Goal: Find specific page/section: Find specific page/section

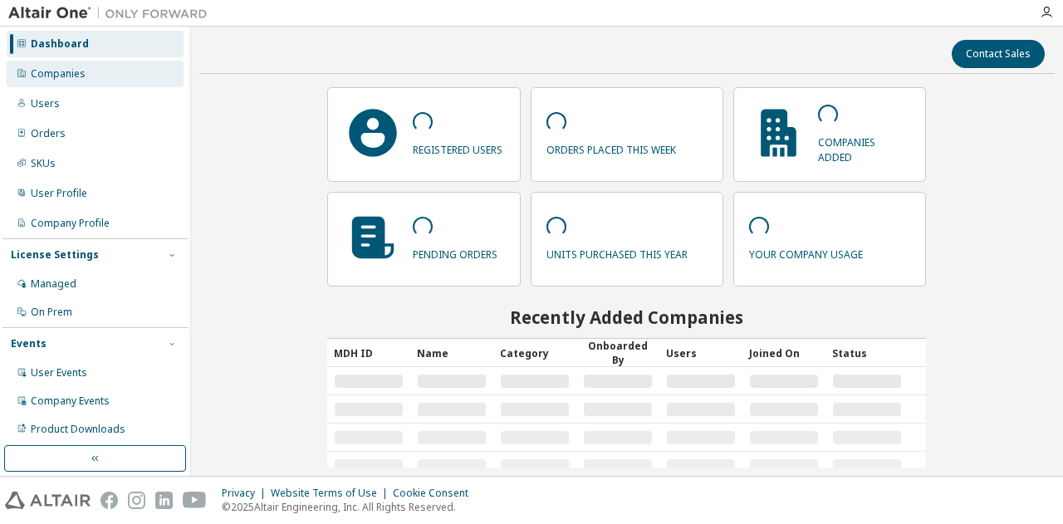
click at [51, 76] on div "Companies" at bounding box center [58, 73] width 55 height 13
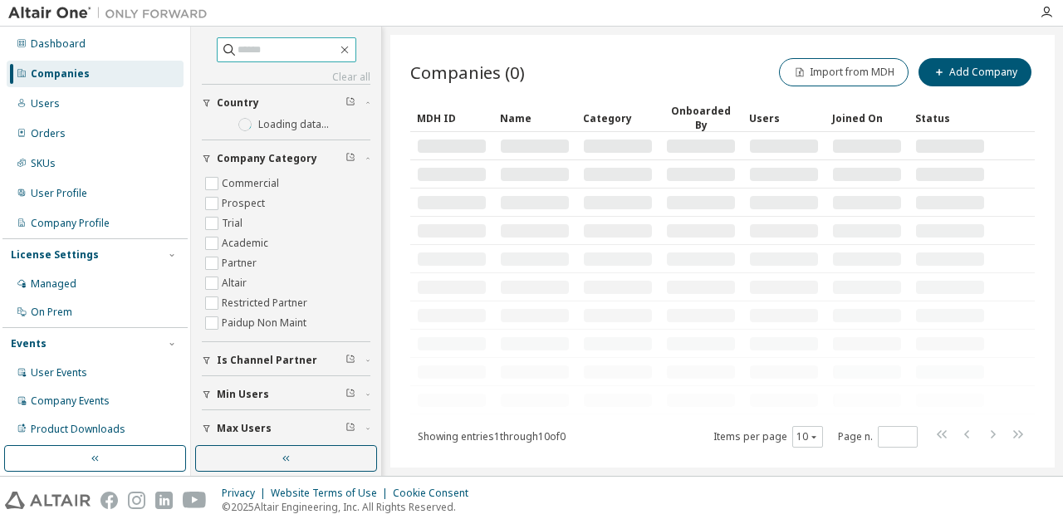
click at [246, 39] on span at bounding box center [286, 49] width 139 height 25
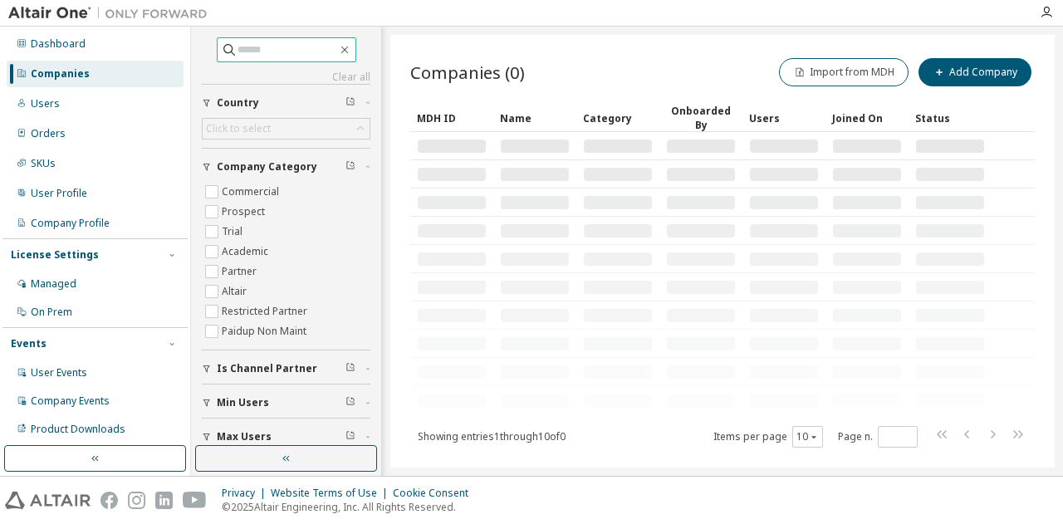
click at [249, 47] on input "text" at bounding box center [287, 50] width 100 height 17
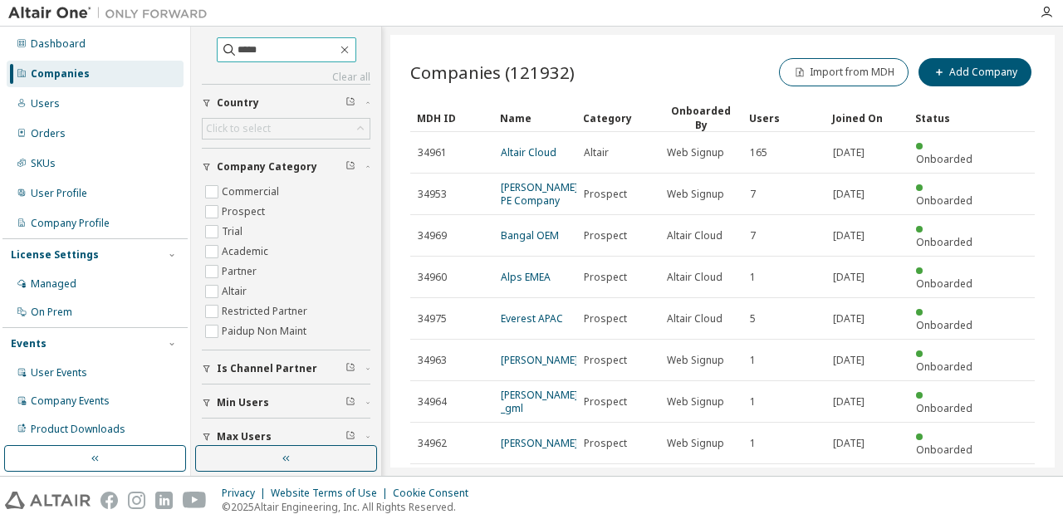
type input "*****"
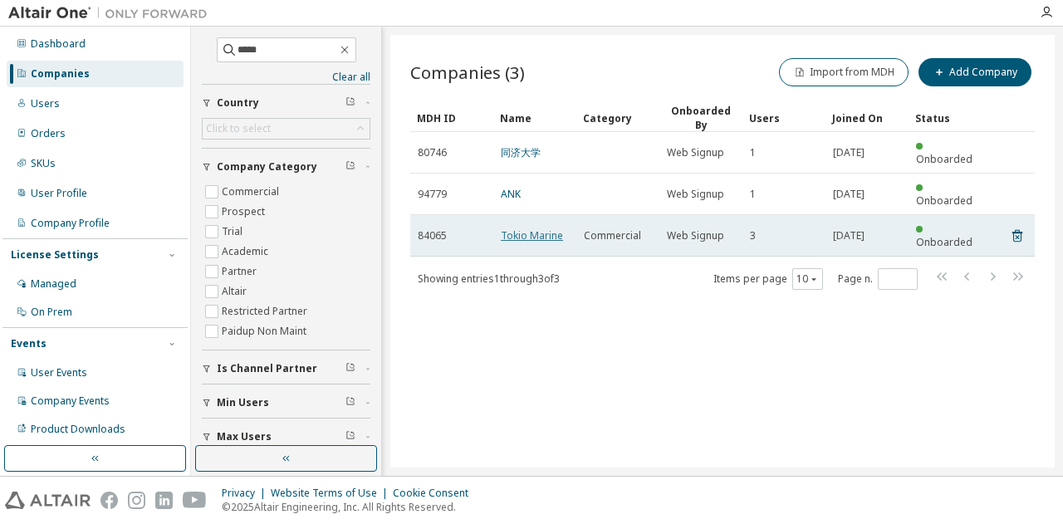
click at [530, 228] on link "Tokio Marine" at bounding box center [532, 235] width 62 height 14
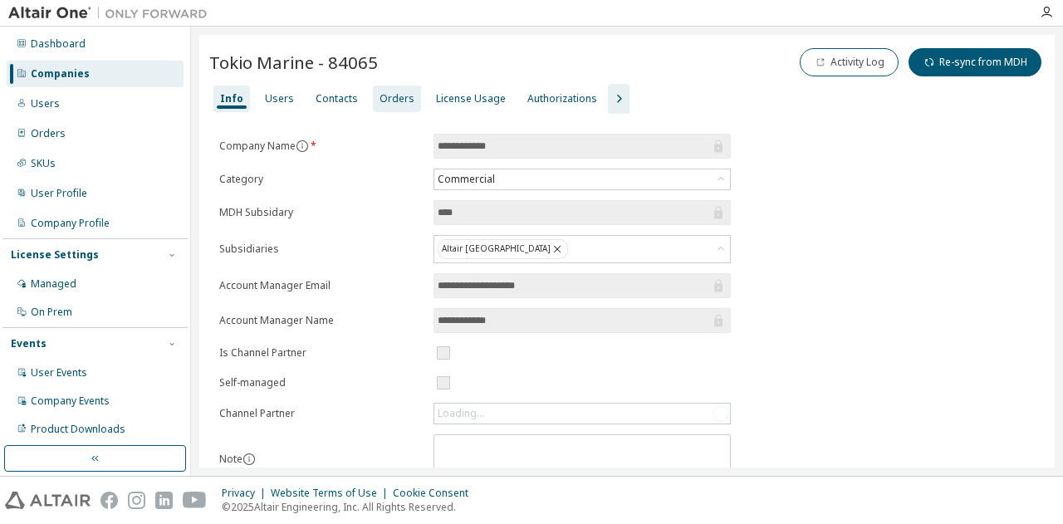
click at [398, 99] on div "Orders" at bounding box center [396, 98] width 35 height 13
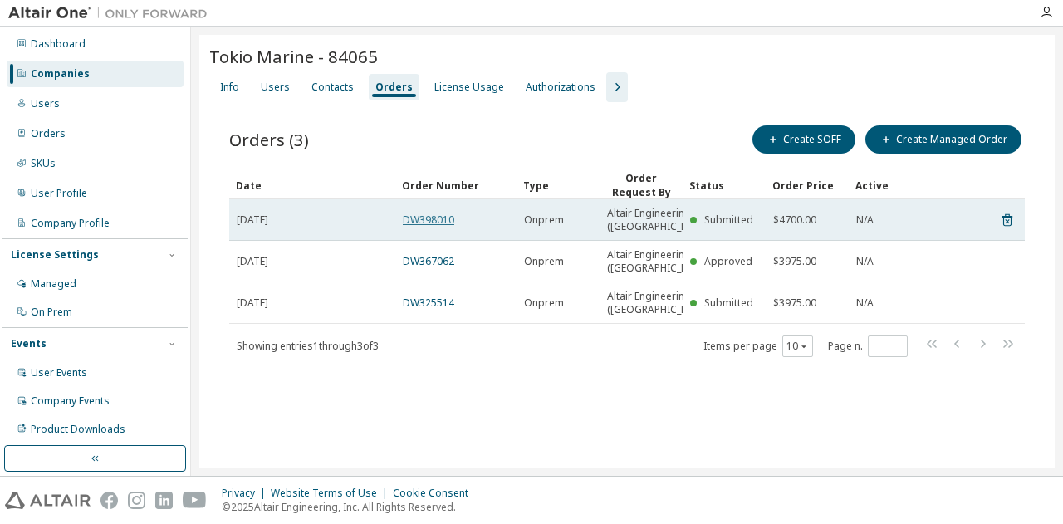
click at [450, 223] on link "DW398010" at bounding box center [428, 220] width 51 height 14
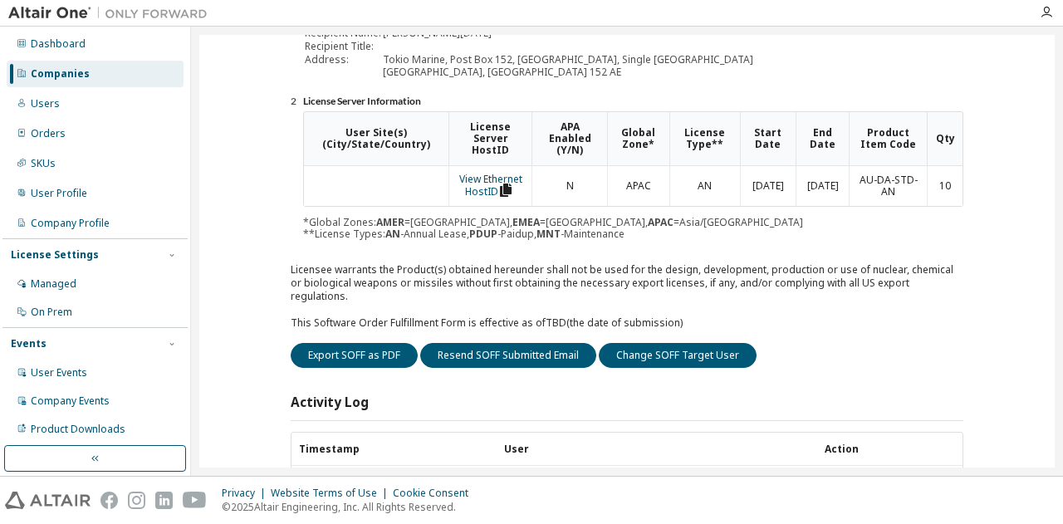
scroll to position [249, 0]
